Goal: Task Accomplishment & Management: Complete application form

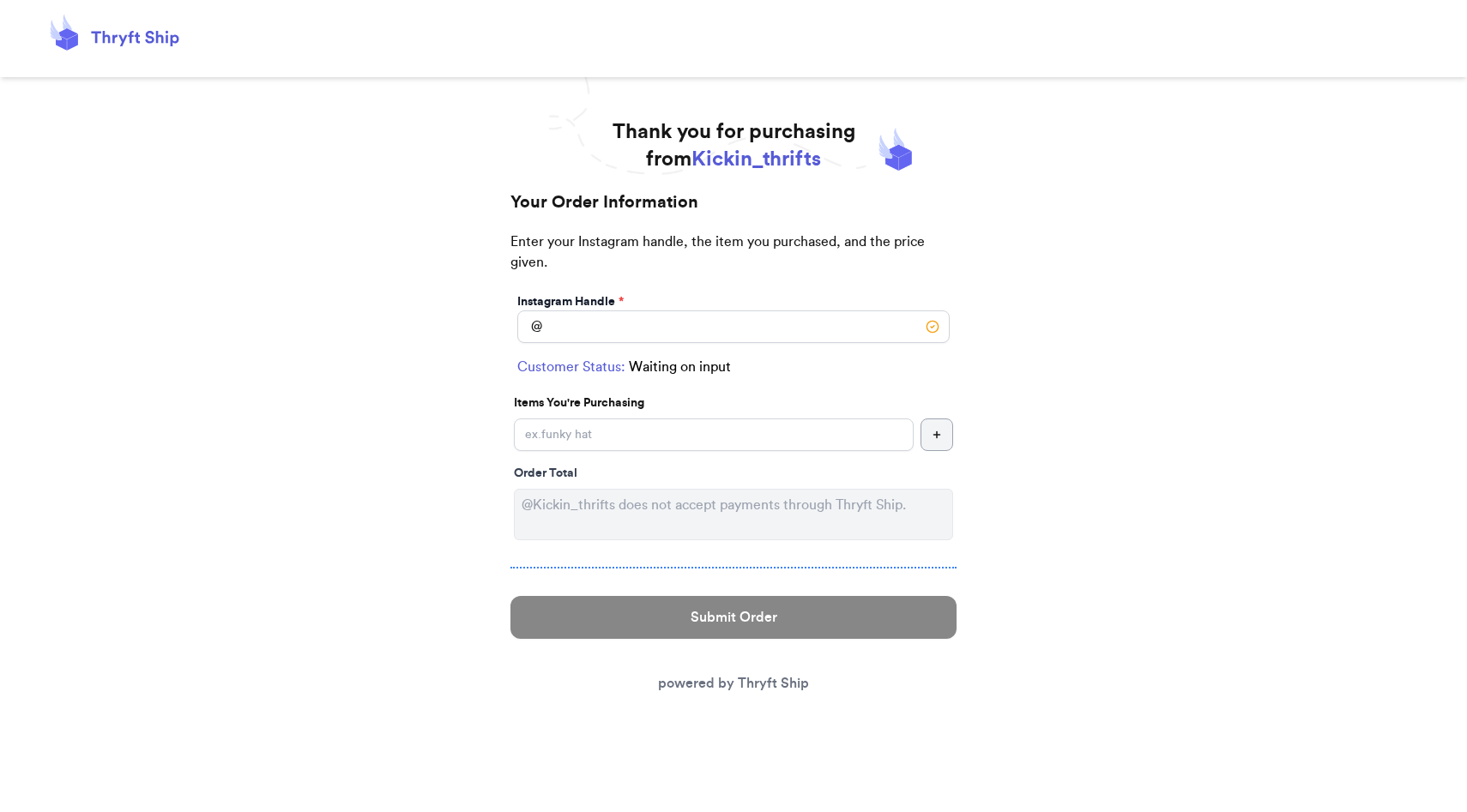
click at [620, 146] on h1 "Thank you for purchasing from Kickin_thrifts" at bounding box center [734, 146] width 243 height 55
drag, startPoint x: 614, startPoint y: 131, endPoint x: 747, endPoint y: 168, distance: 138.1
click at [747, 168] on h1 "Thank you for purchasing from Kickin_thrifts" at bounding box center [734, 146] width 243 height 55
click at [769, 163] on span "Kickin_thrifts" at bounding box center [756, 159] width 129 height 21
click at [694, 327] on input "Instagram Handle *" at bounding box center [733, 327] width 432 height 32
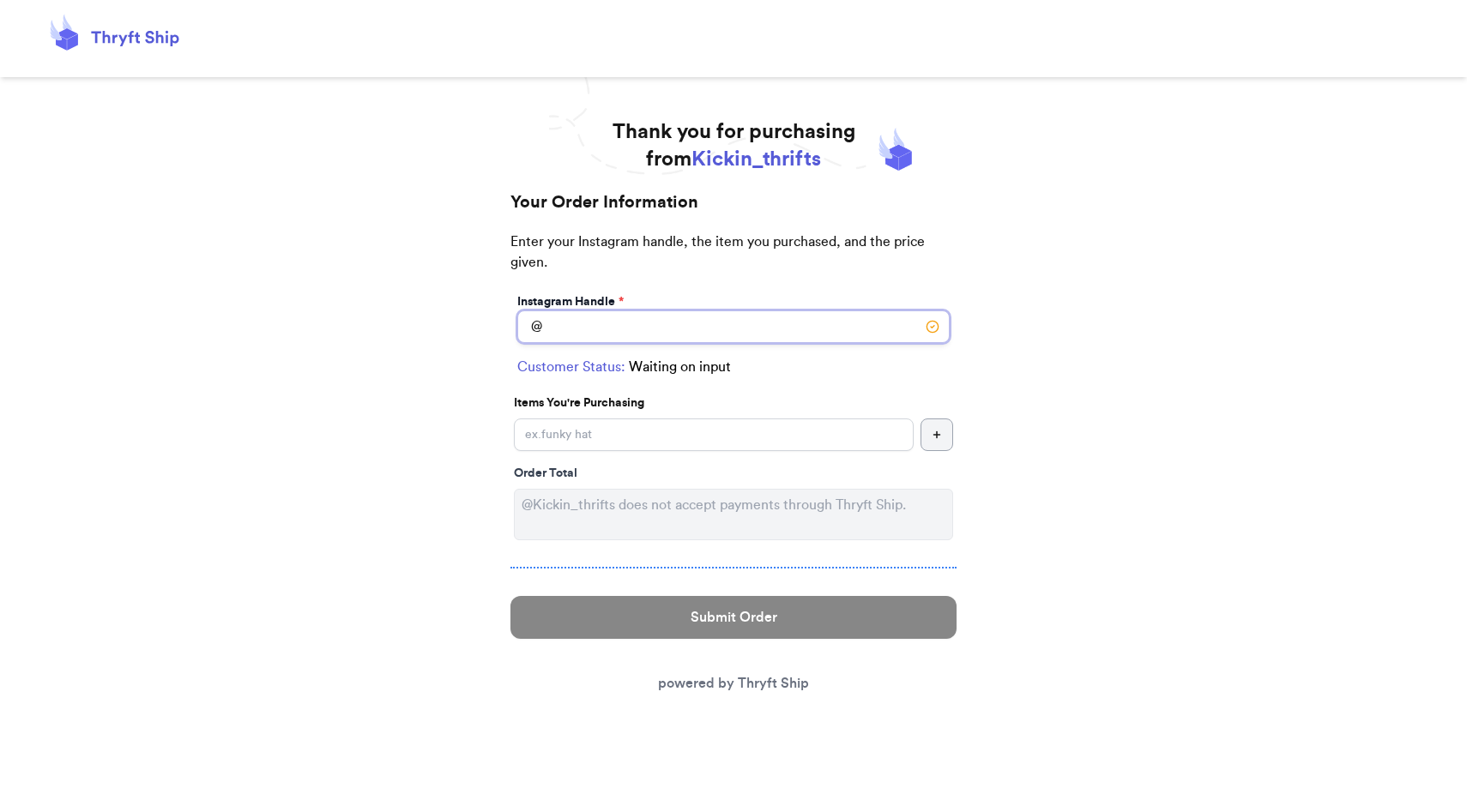
click at [936, 331] on input "Instagram Handle *" at bounding box center [733, 327] width 432 height 32
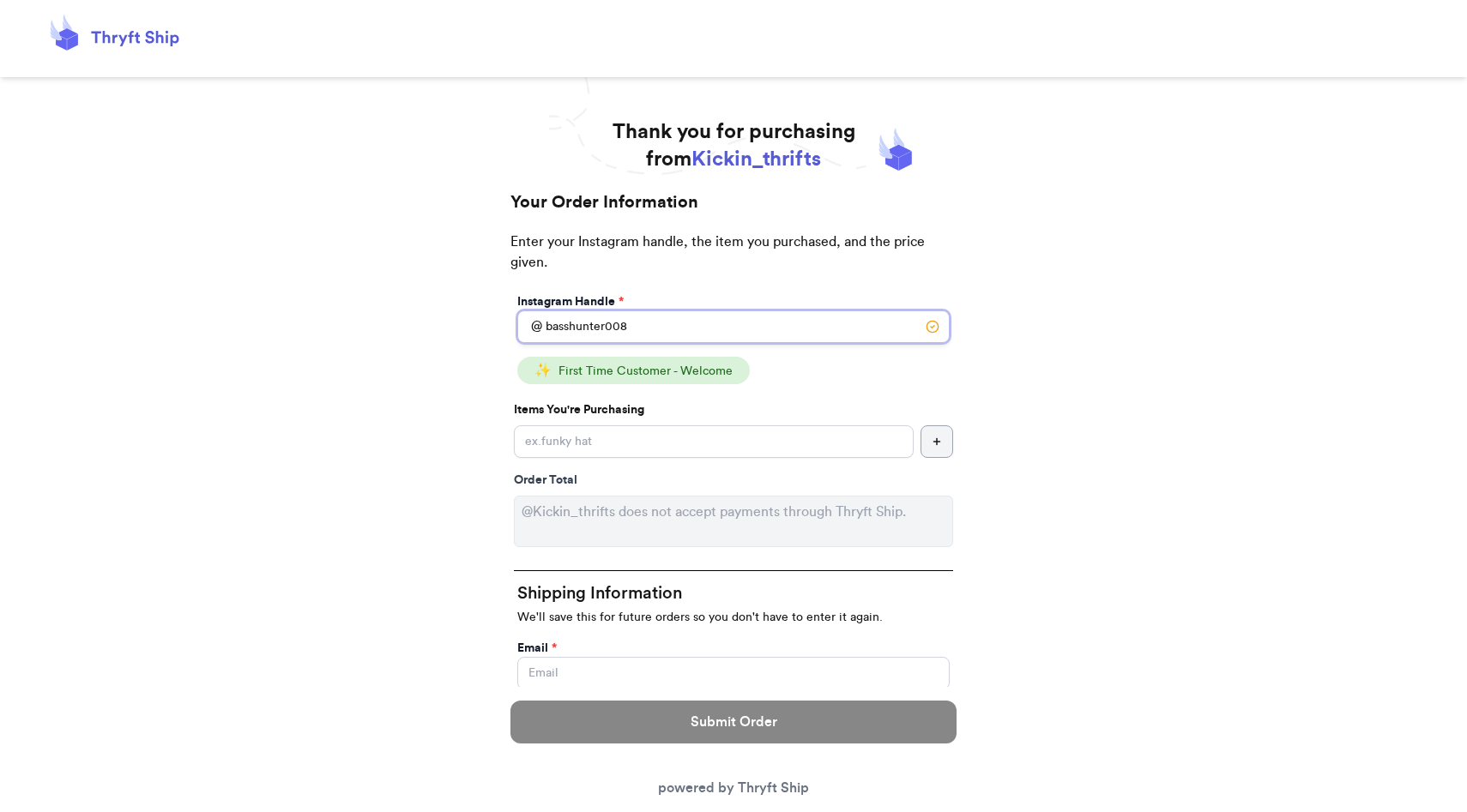
type input "basshunter008"
drag, startPoint x: 726, startPoint y: 151, endPoint x: 395, endPoint y: 22, distance: 355.2
click at [724, 149] on span "Kickin_thrifts" at bounding box center [756, 159] width 129 height 21
